Goal: Book appointment/travel/reservation

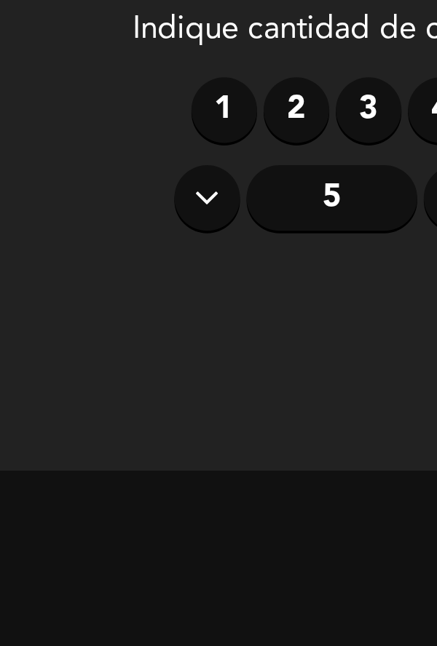
click at [194, 110] on label "2" at bounding box center [199, 102] width 36 height 36
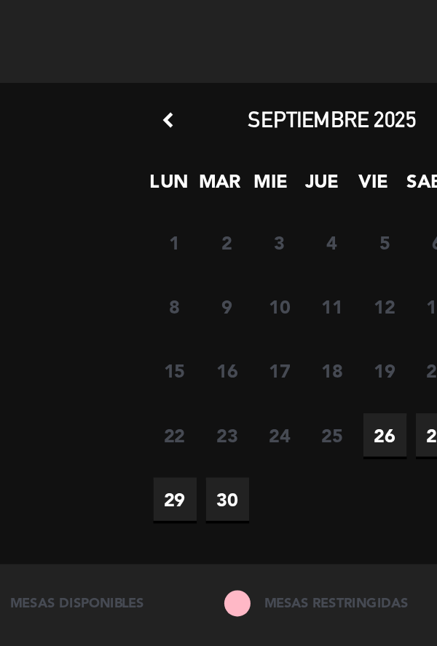
scroll to position [214, 0]
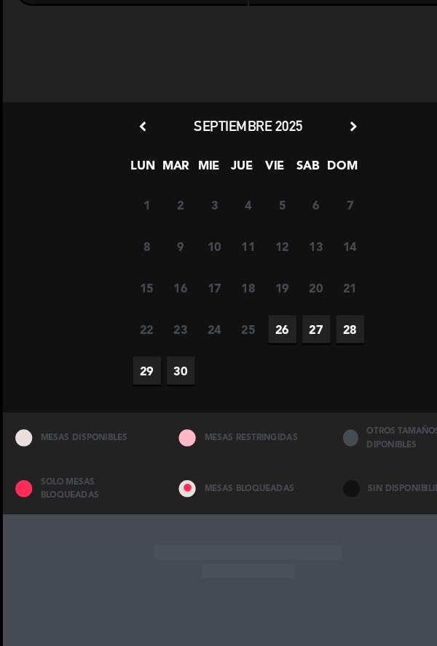
click at [251, 296] on span "26" at bounding box center [248, 283] width 24 height 24
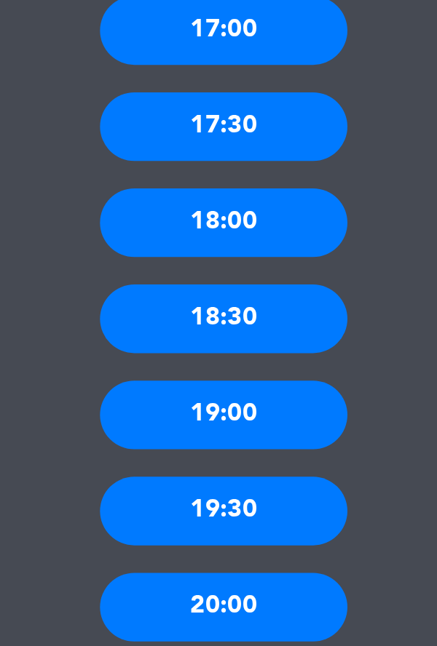
scroll to position [76, 0]
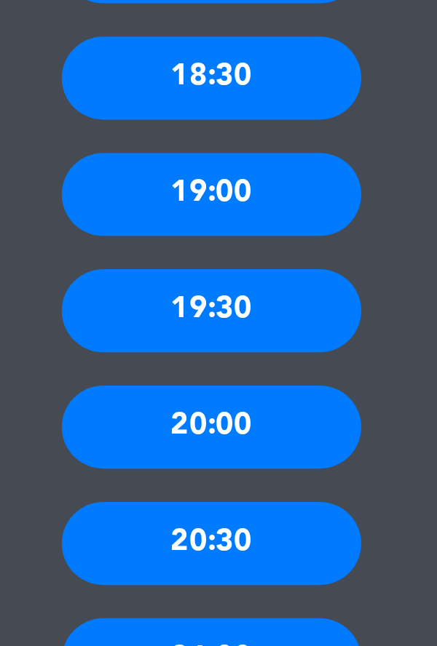
click at [235, 543] on div "21:00" at bounding box center [218, 561] width 131 height 36
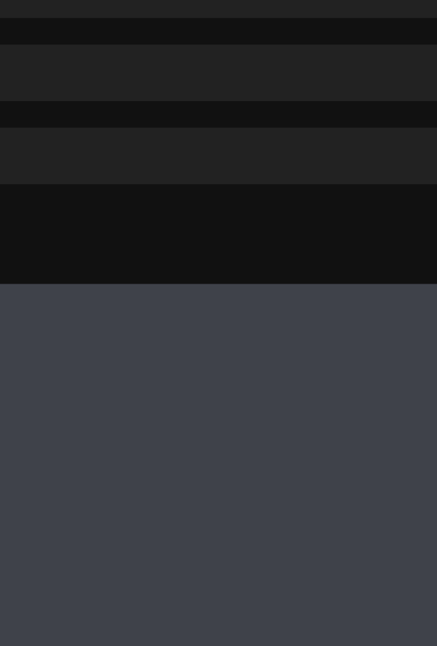
scroll to position [0, 0]
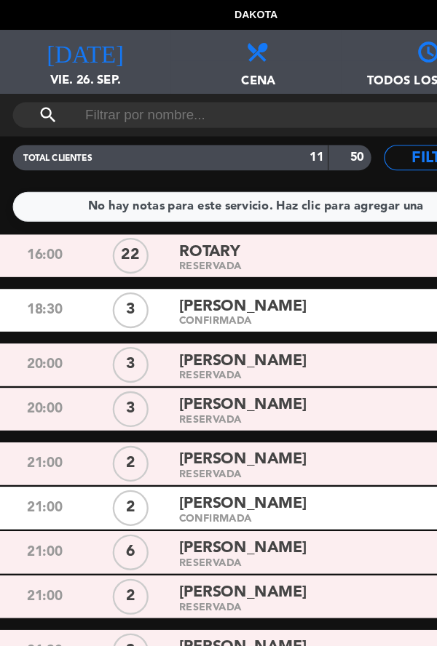
click at [65, 66] on span "vie. 26. sep." at bounding box center [73, 74] width 146 height 28
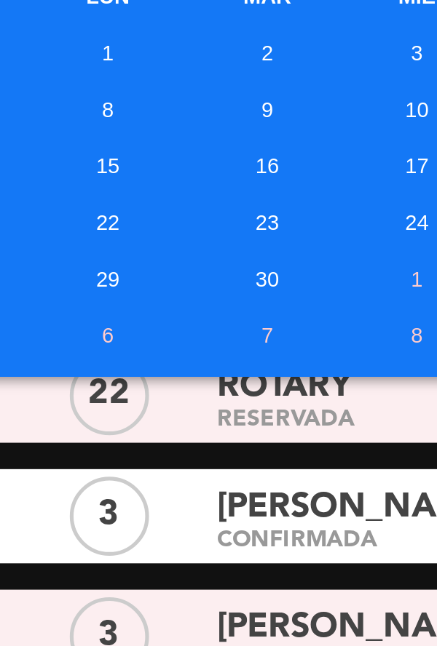
click at [106, 175] on td "29" at bounding box center [111, 173] width 58 height 22
